Goal: Find specific page/section: Find specific page/section

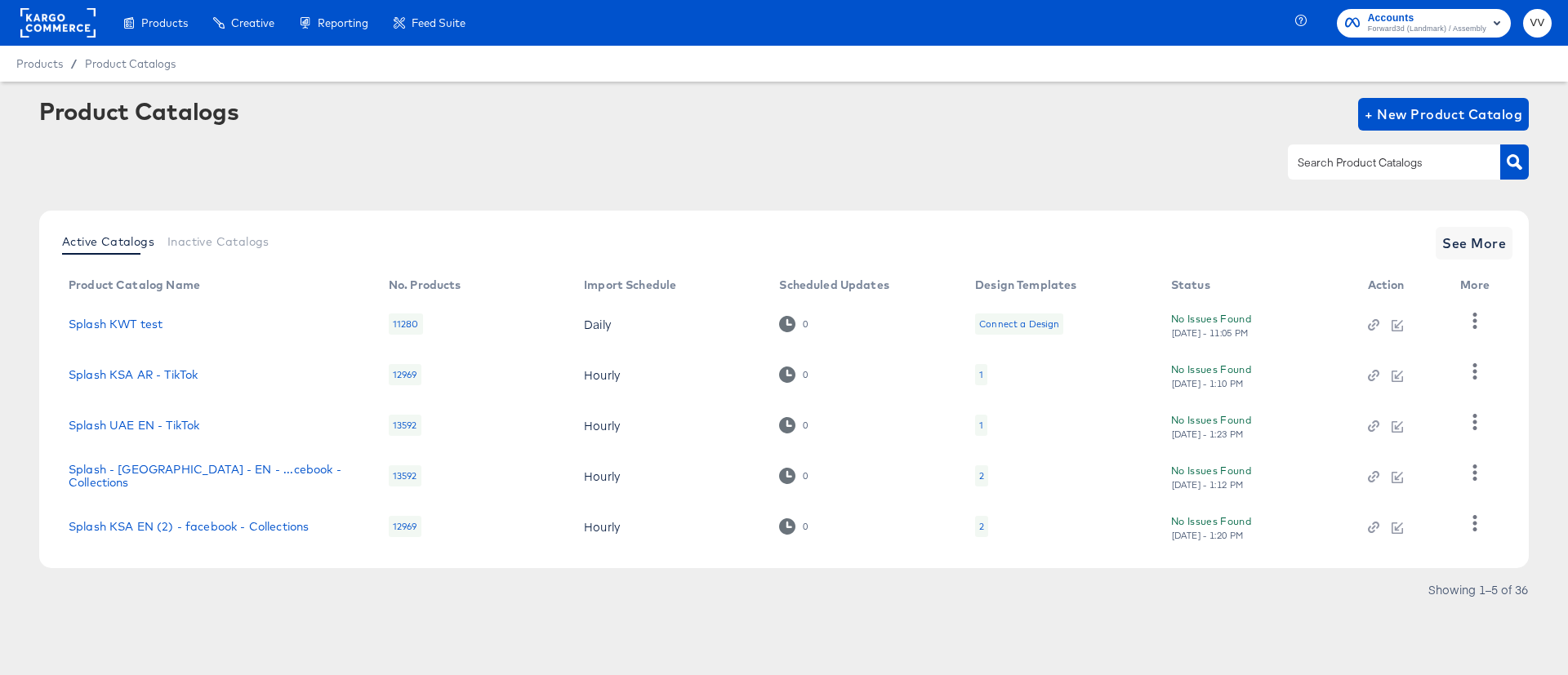
click at [1357, 163] on input "text" at bounding box center [1381, 162] width 174 height 19
type input "UAe"
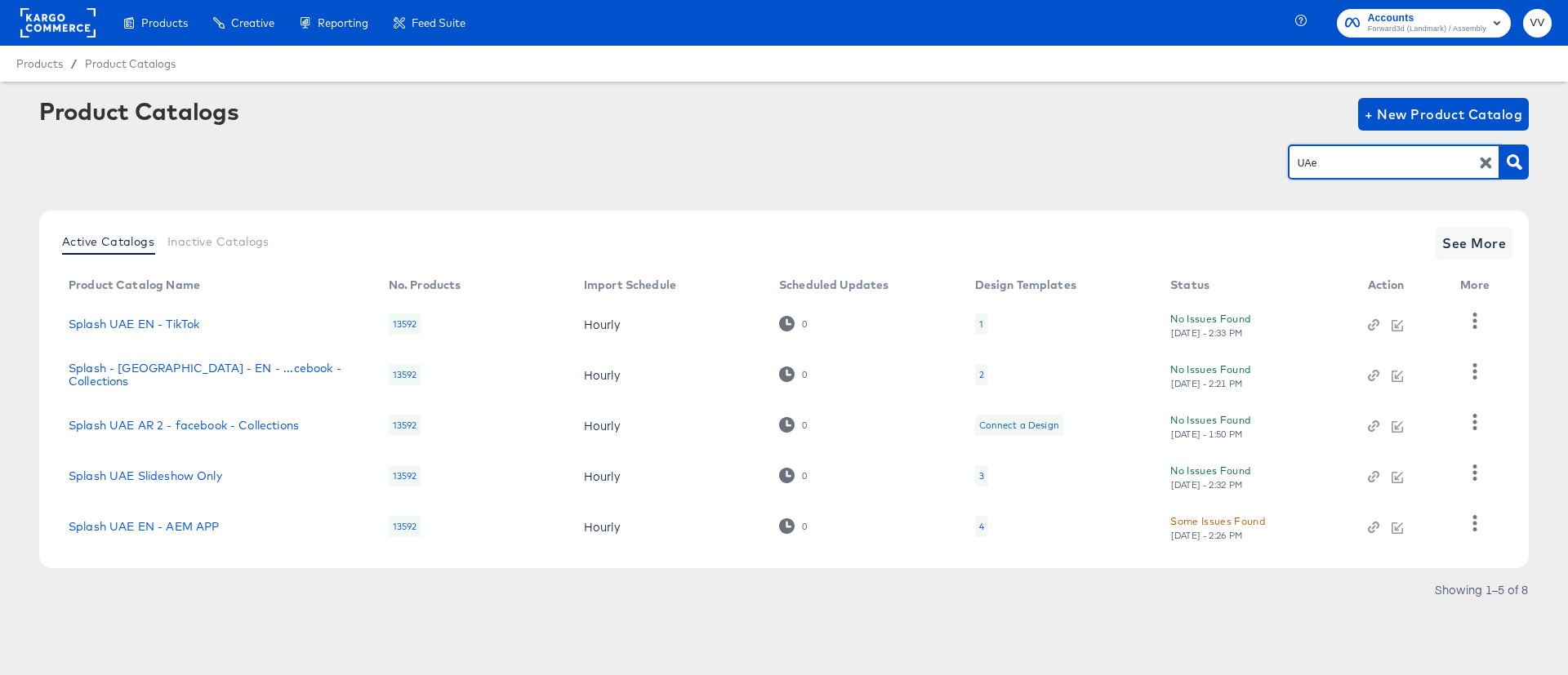
click at [1488, 274] on th "More" at bounding box center [1479, 286] width 62 height 26
click at [1476, 239] on span "See More" at bounding box center [1475, 243] width 64 height 23
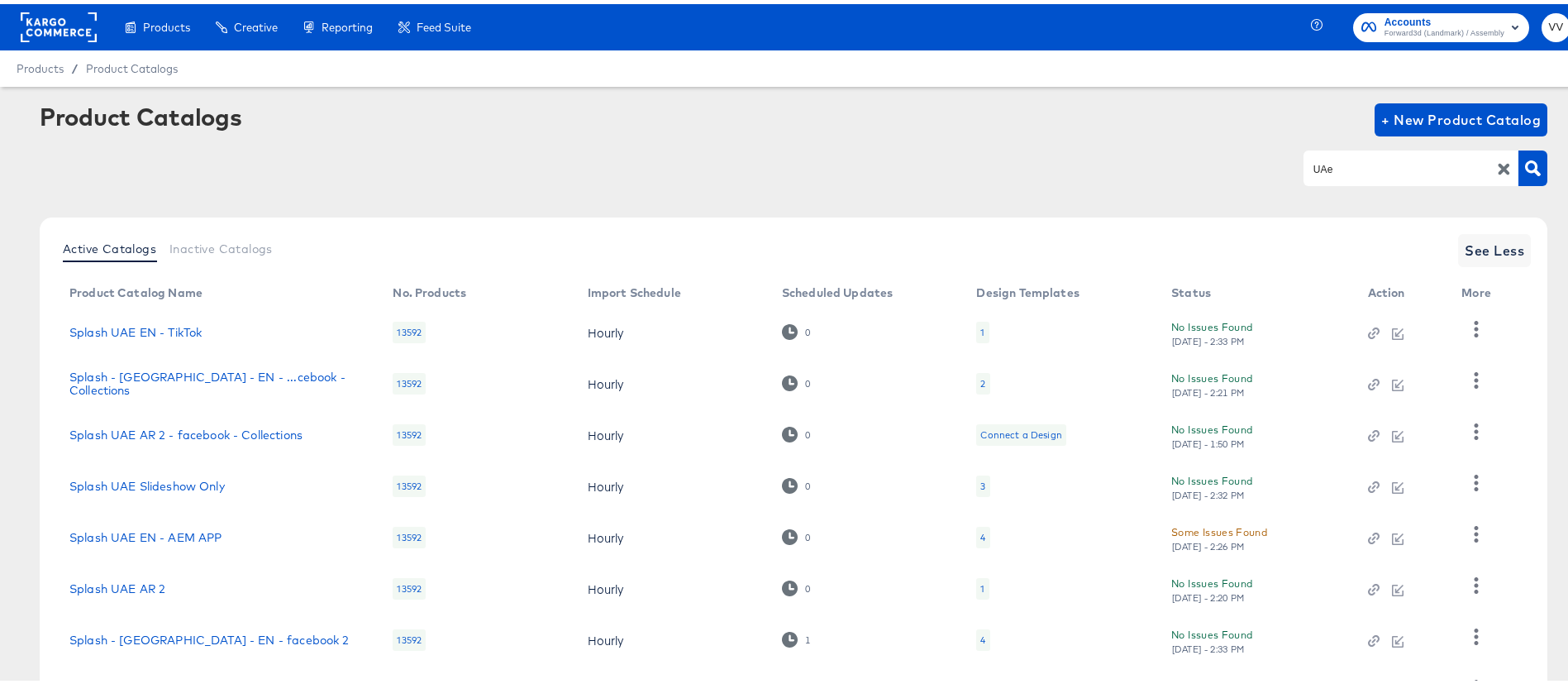
scroll to position [138, 0]
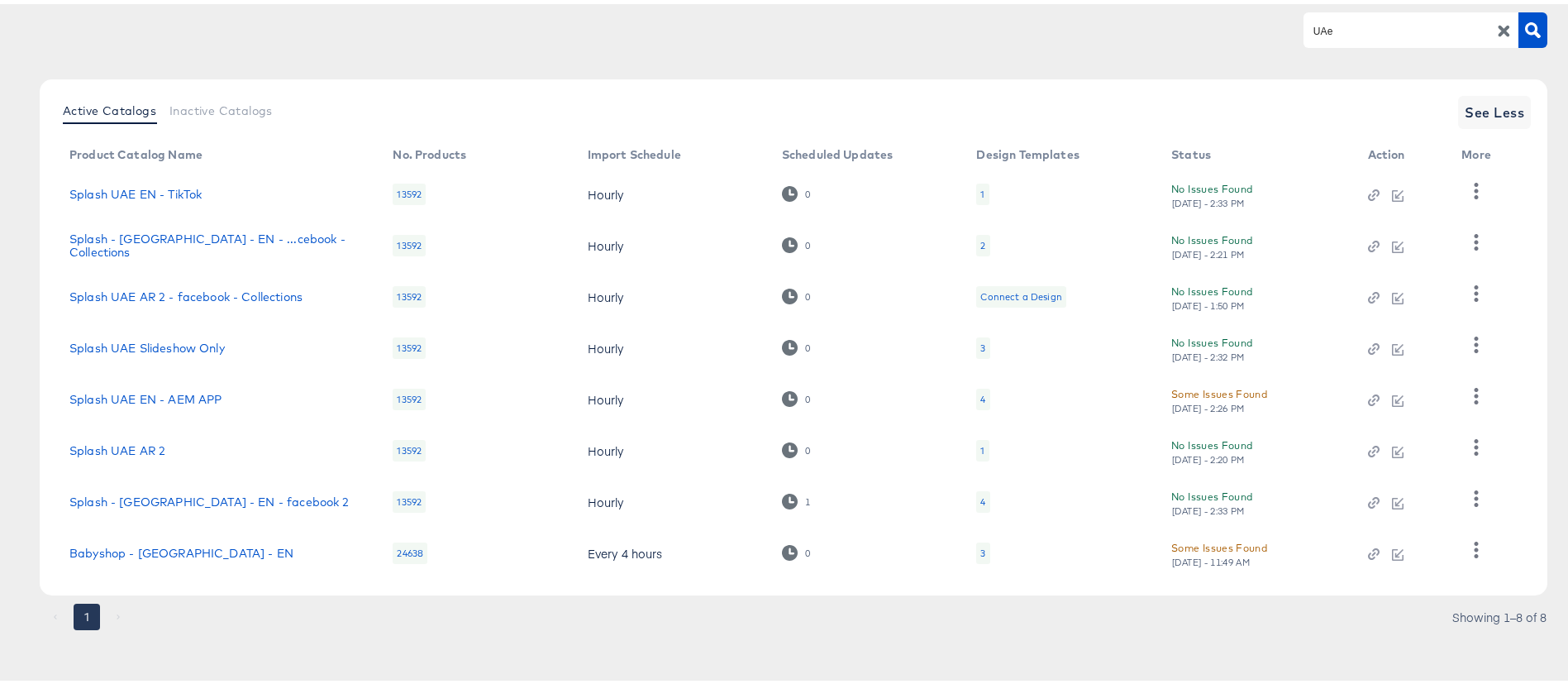
click at [982, 500] on div "4" at bounding box center [983, 498] width 5 height 13
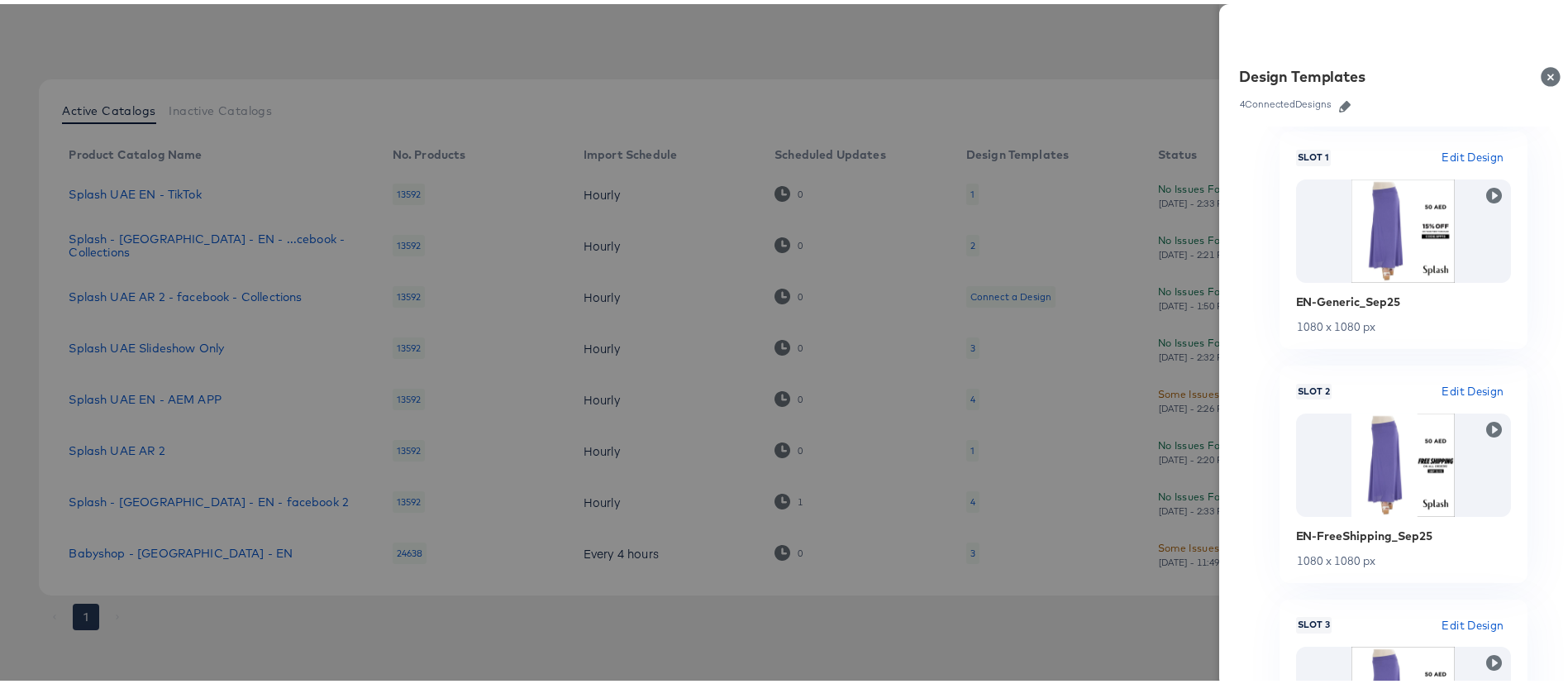
scroll to position [227, 0]
click at [1031, 90] on div at bounding box center [793, 342] width 1587 height 684
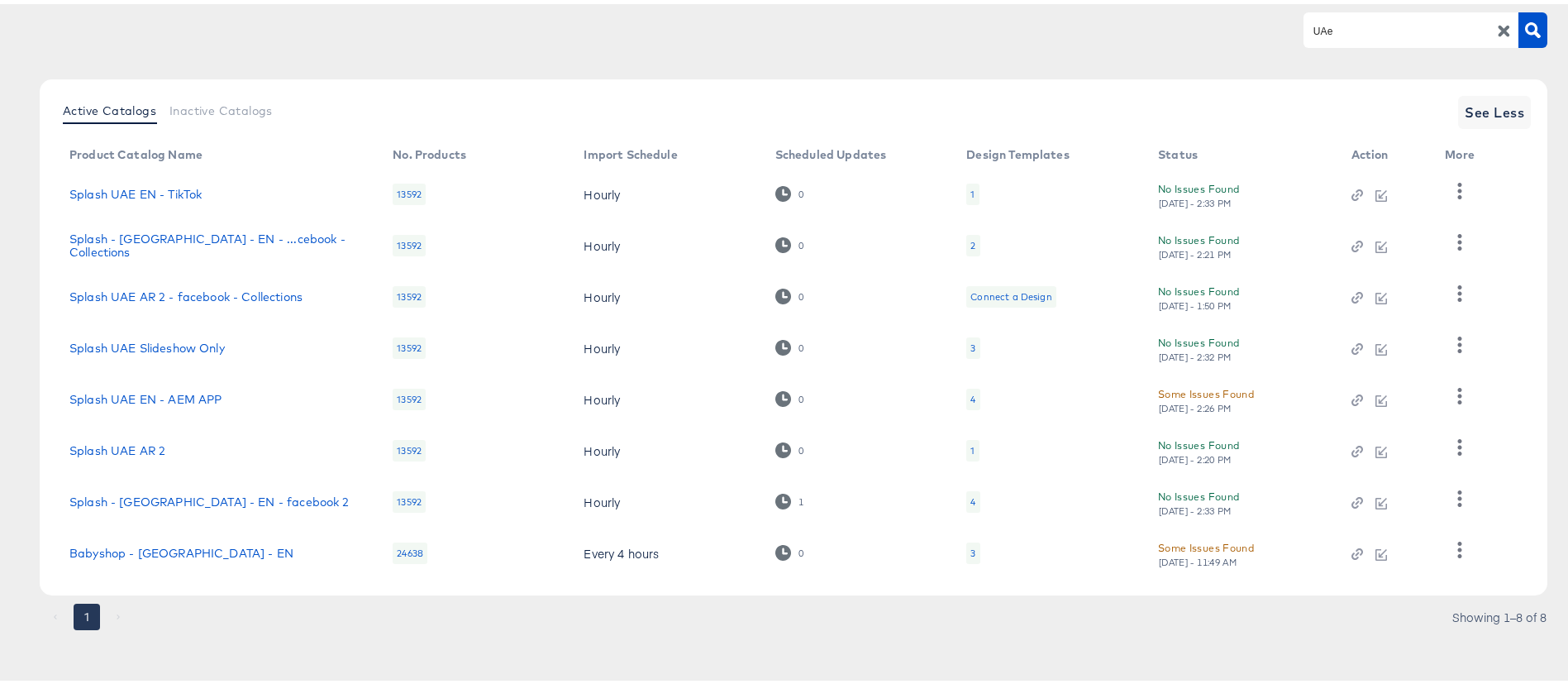
click at [975, 504] on div "4" at bounding box center [973, 498] width 13 height 22
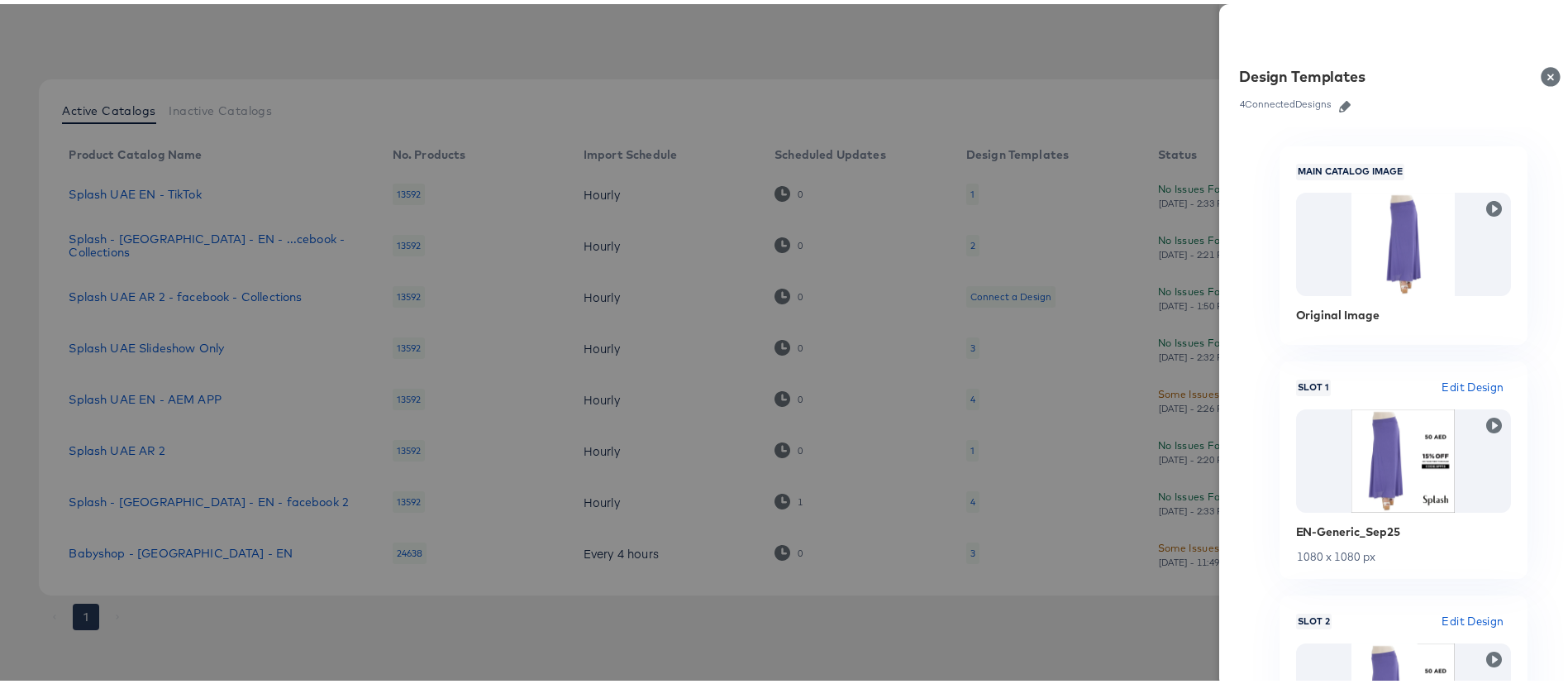
scroll to position [5, 0]
click at [1076, 68] on div at bounding box center [793, 342] width 1587 height 684
